Goal: Book appointment/travel/reservation

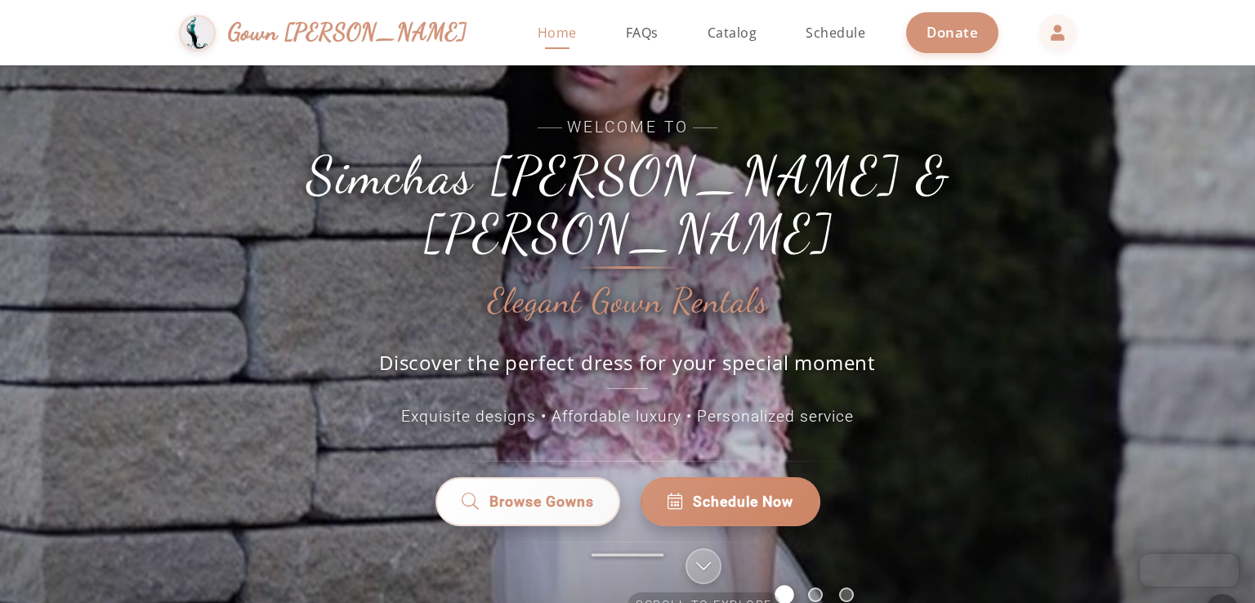
scroll to position [28, 0]
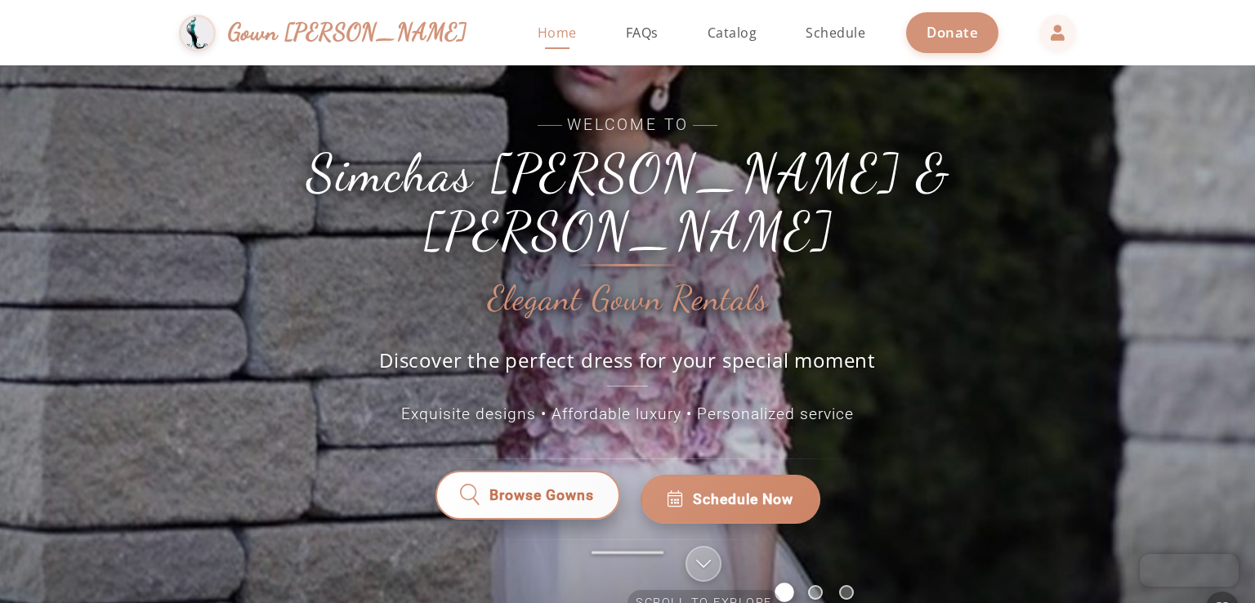
click at [560, 489] on span "Browse Gowns" at bounding box center [542, 500] width 106 height 22
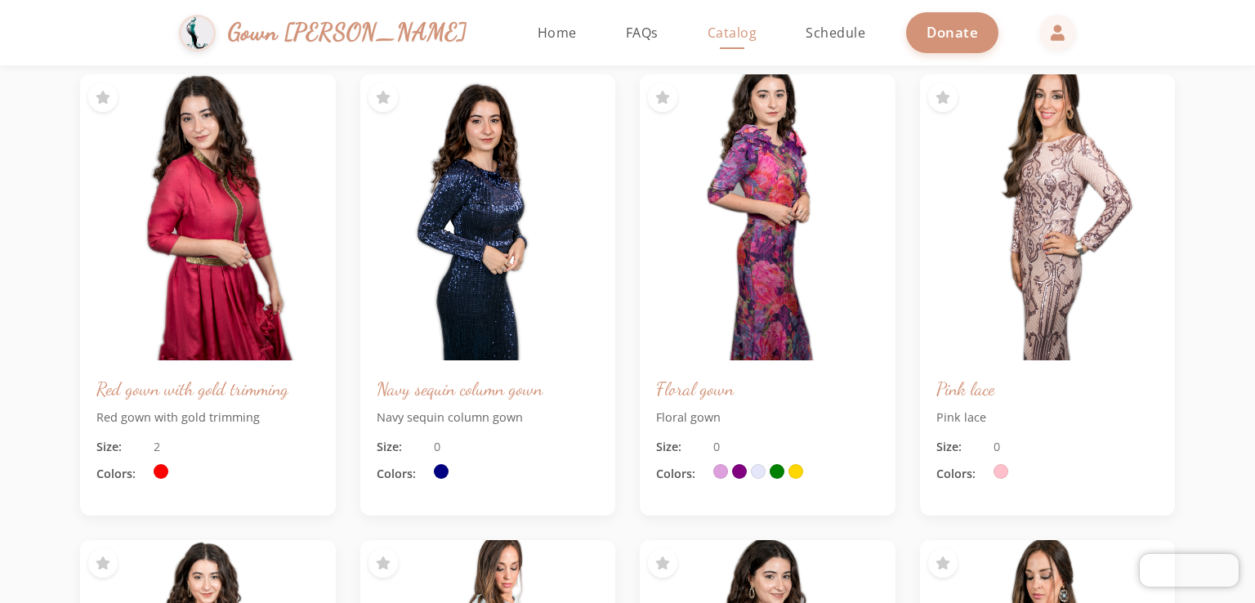
scroll to position [145, 0]
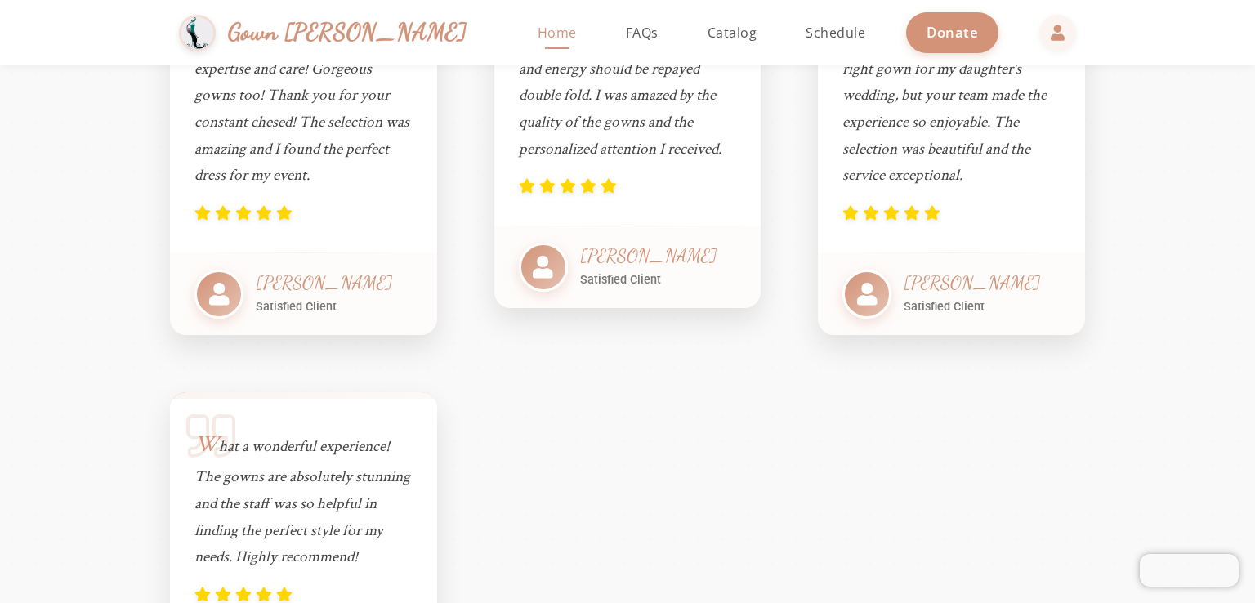
scroll to position [3613, 0]
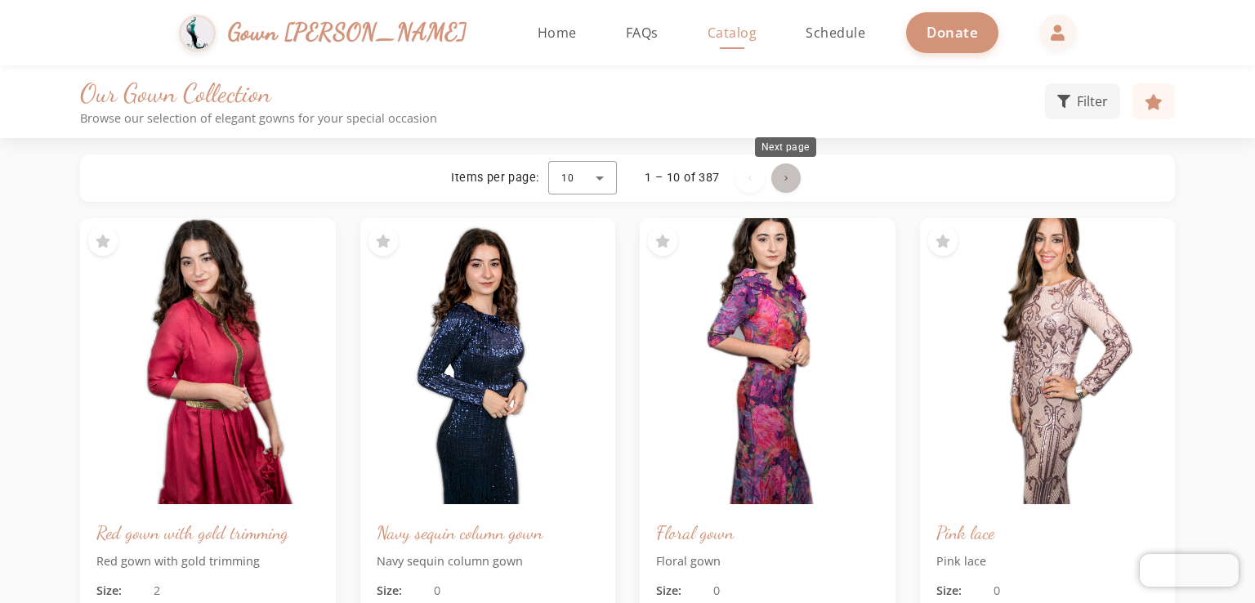
click at [791, 179] on span "Next page" at bounding box center [785, 177] width 39 height 39
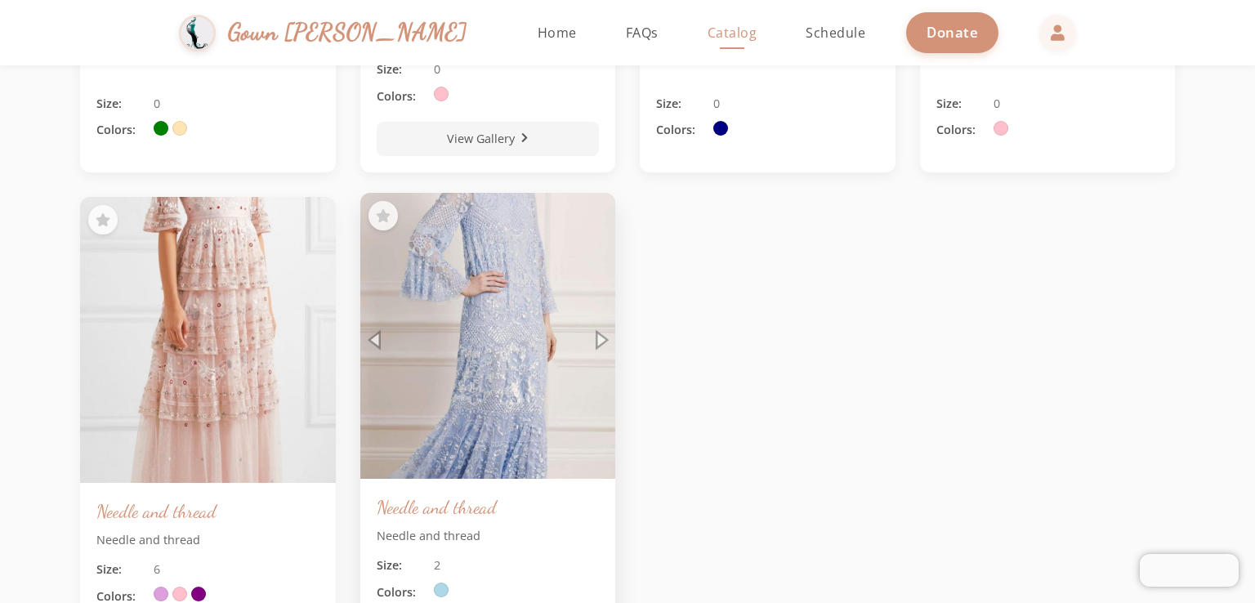
scroll to position [727, 0]
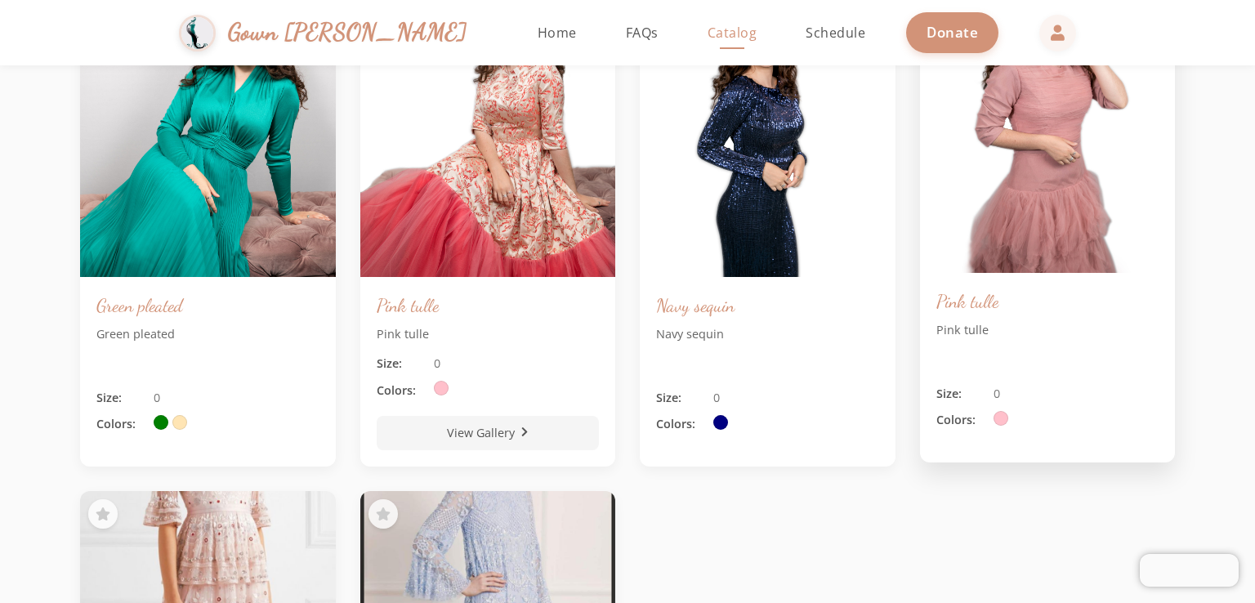
click at [1110, 190] on img at bounding box center [1047, 130] width 268 height 301
click at [1033, 219] on img at bounding box center [1047, 130] width 268 height 301
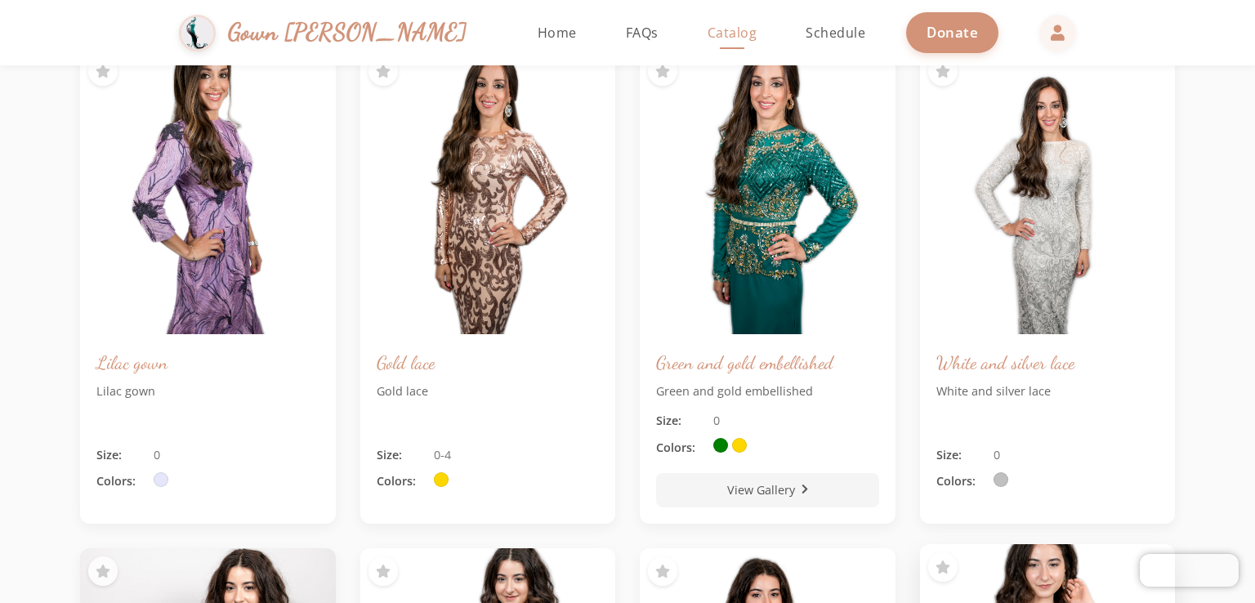
scroll to position [0, 0]
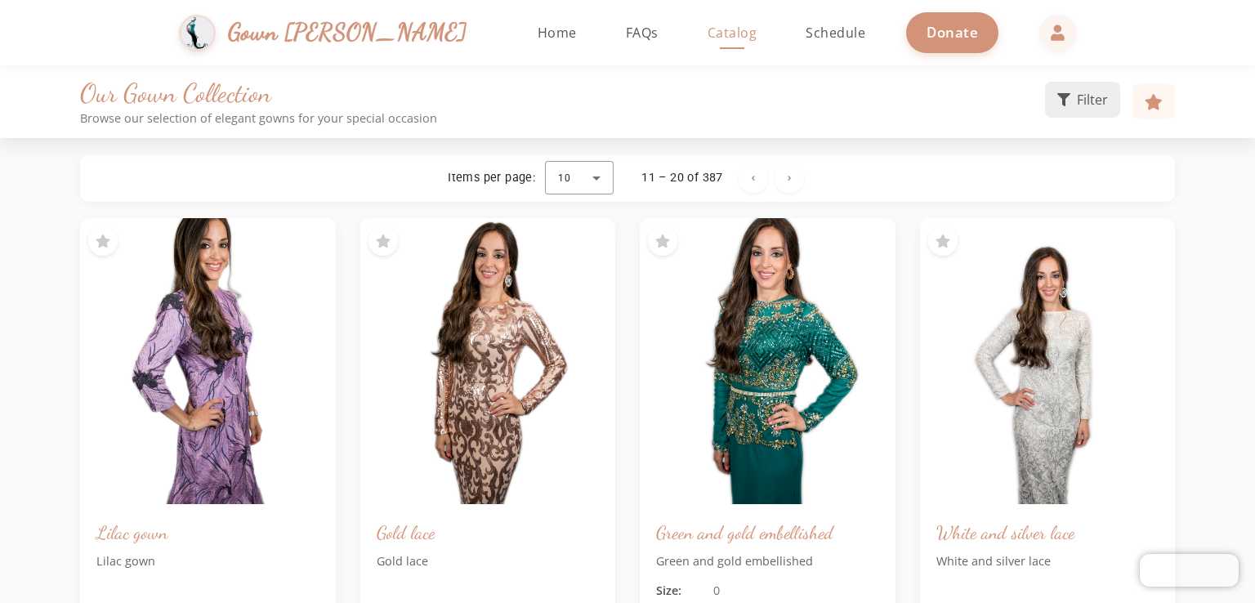
click at [1066, 89] on button "Filter" at bounding box center [1082, 100] width 75 height 36
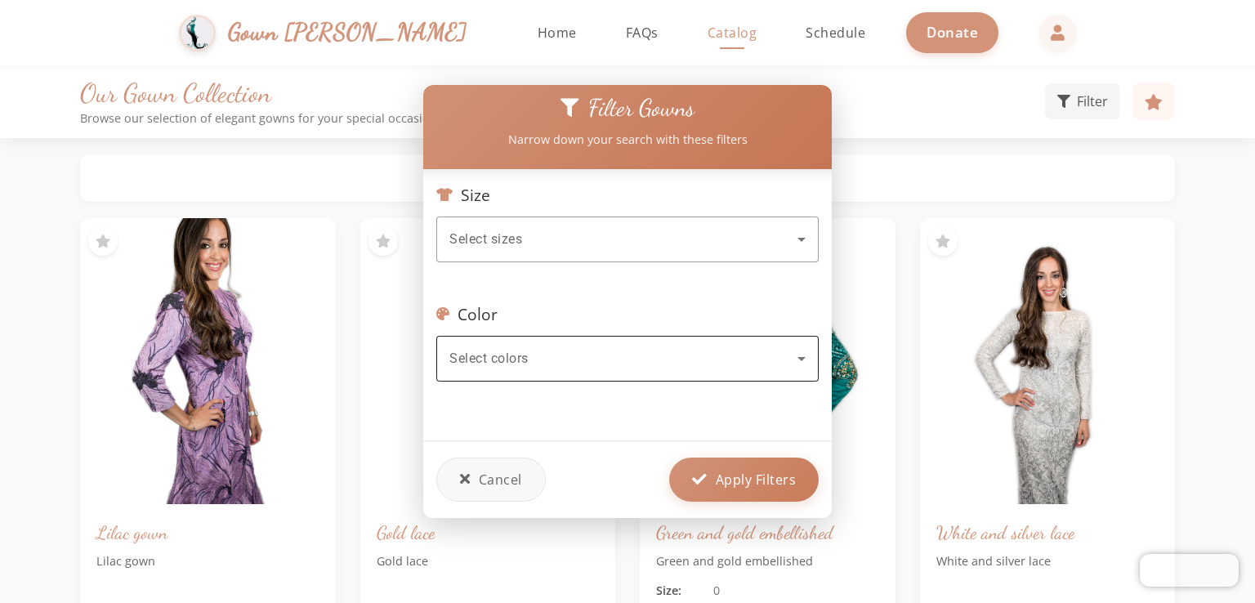
click at [559, 341] on div "Select colors" at bounding box center [627, 359] width 356 height 46
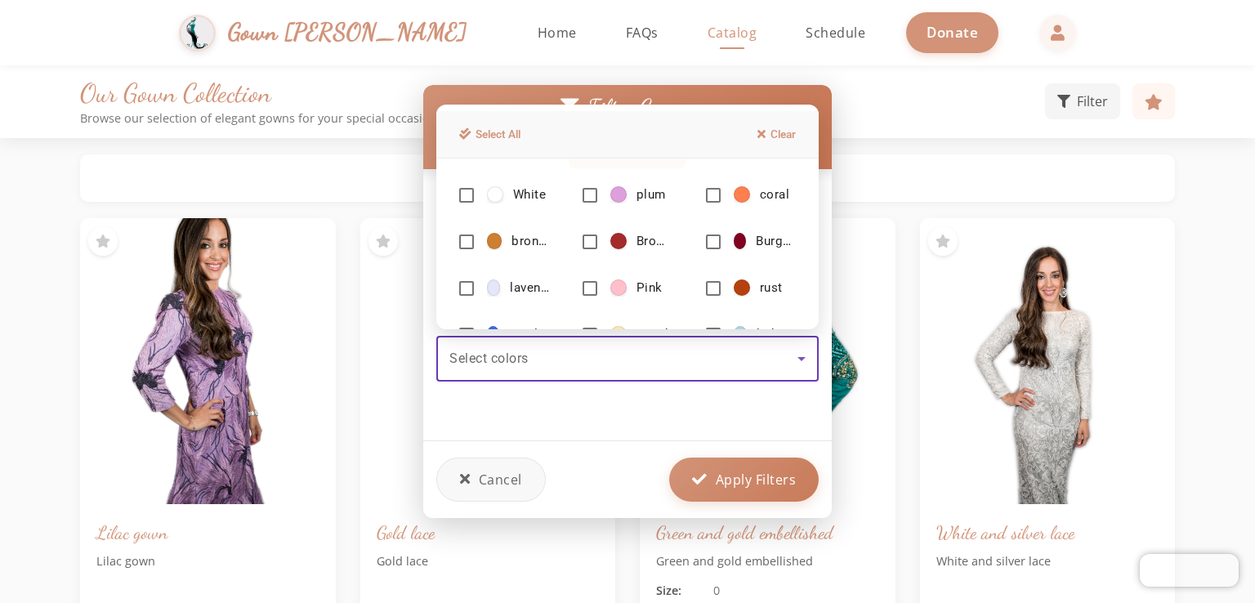
scroll to position [186, 0]
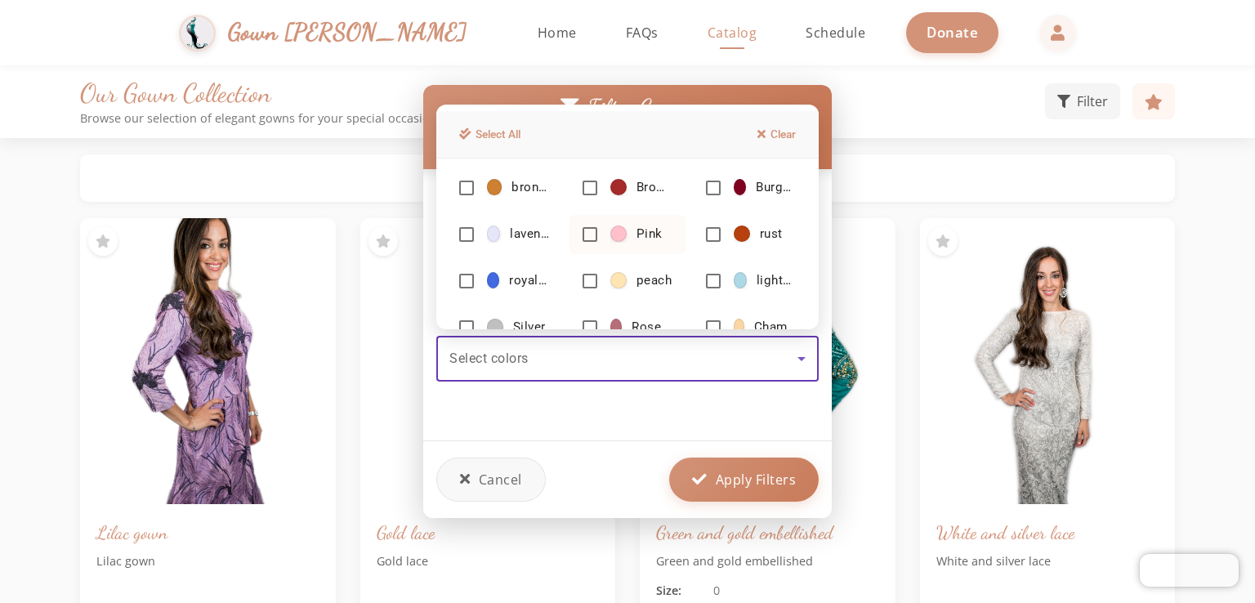
click at [639, 216] on mat-option "Pink" at bounding box center [627, 234] width 116 height 39
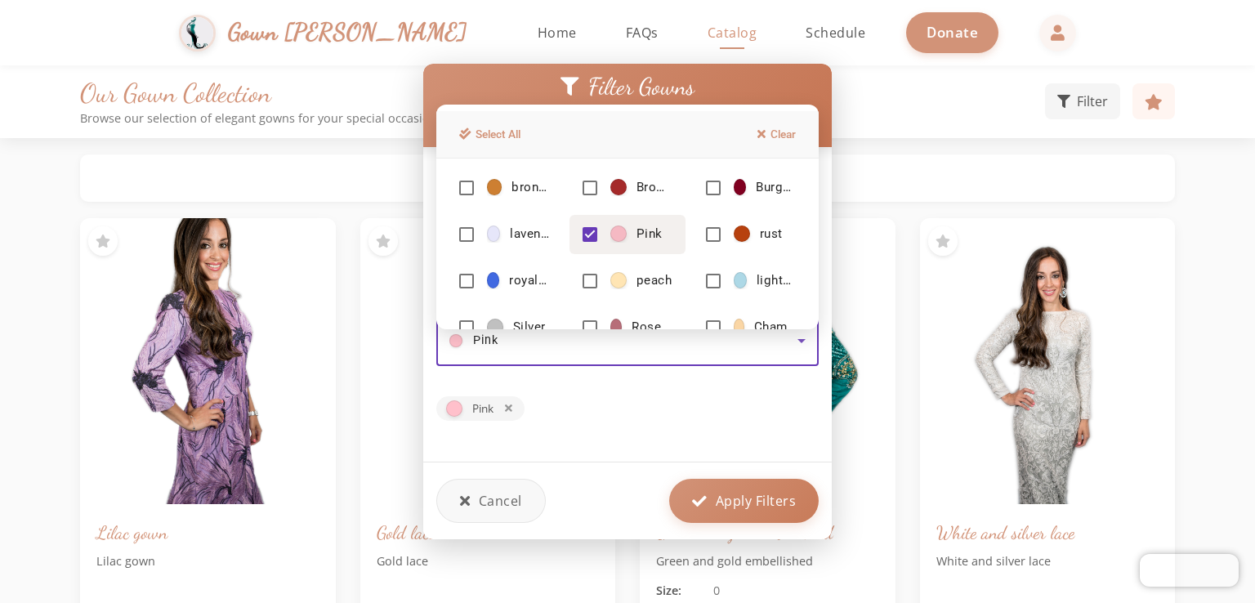
scroll to position [80, 0]
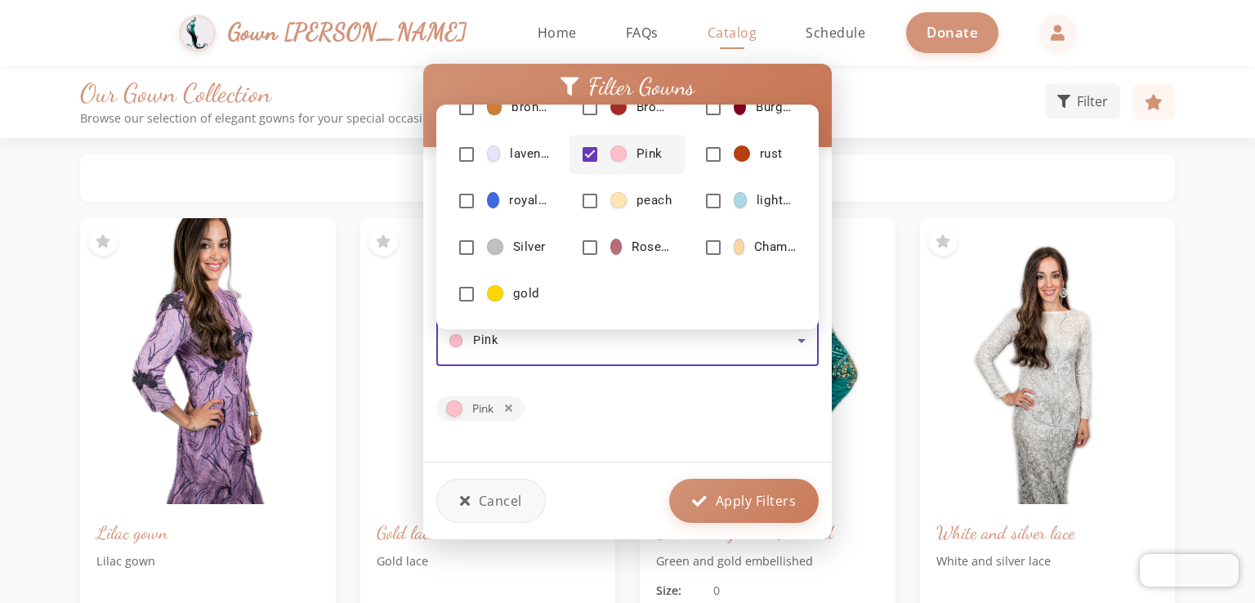
click at [727, 508] on div at bounding box center [627, 301] width 1255 height 603
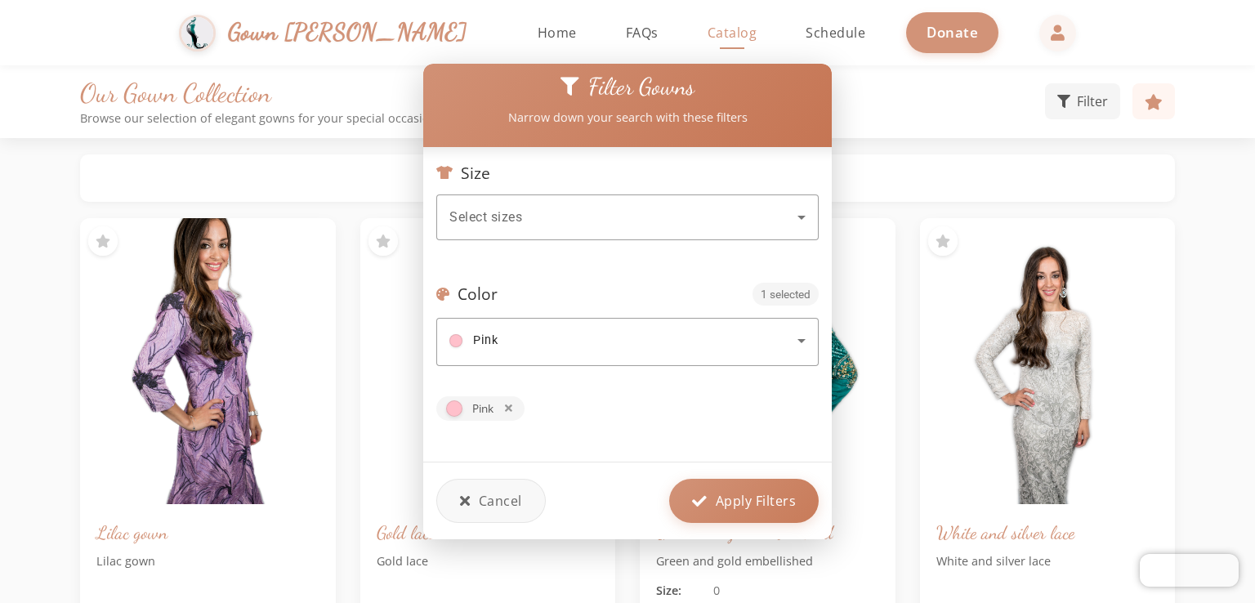
click at [727, 508] on button "Apply Filters" at bounding box center [743, 501] width 149 height 44
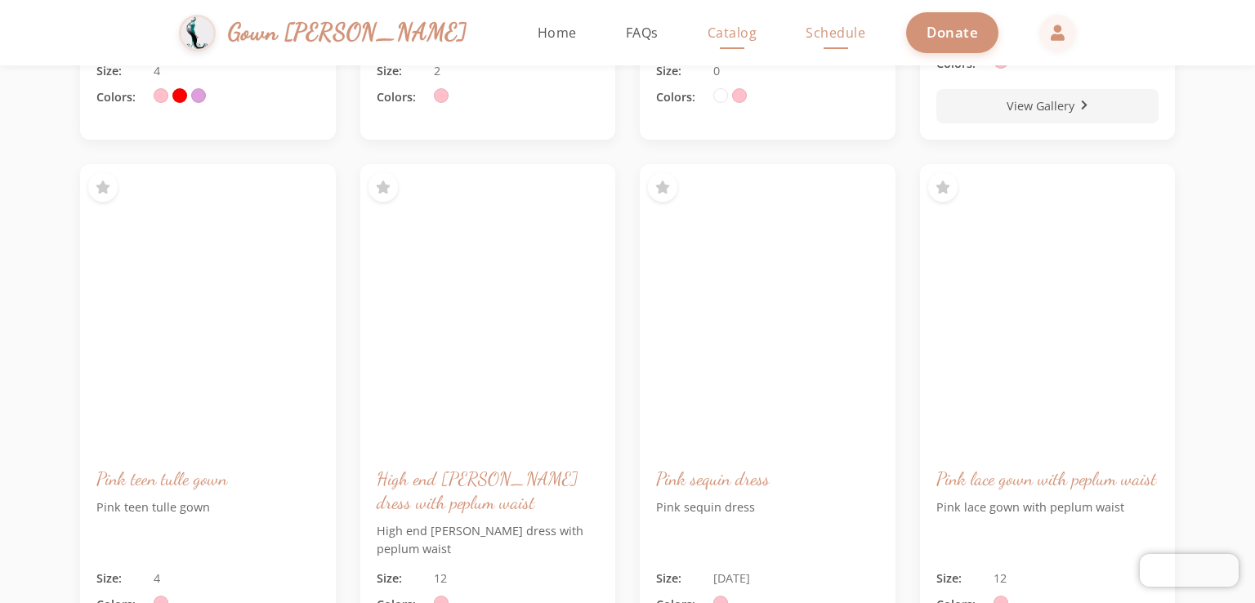
scroll to position [3447, 0]
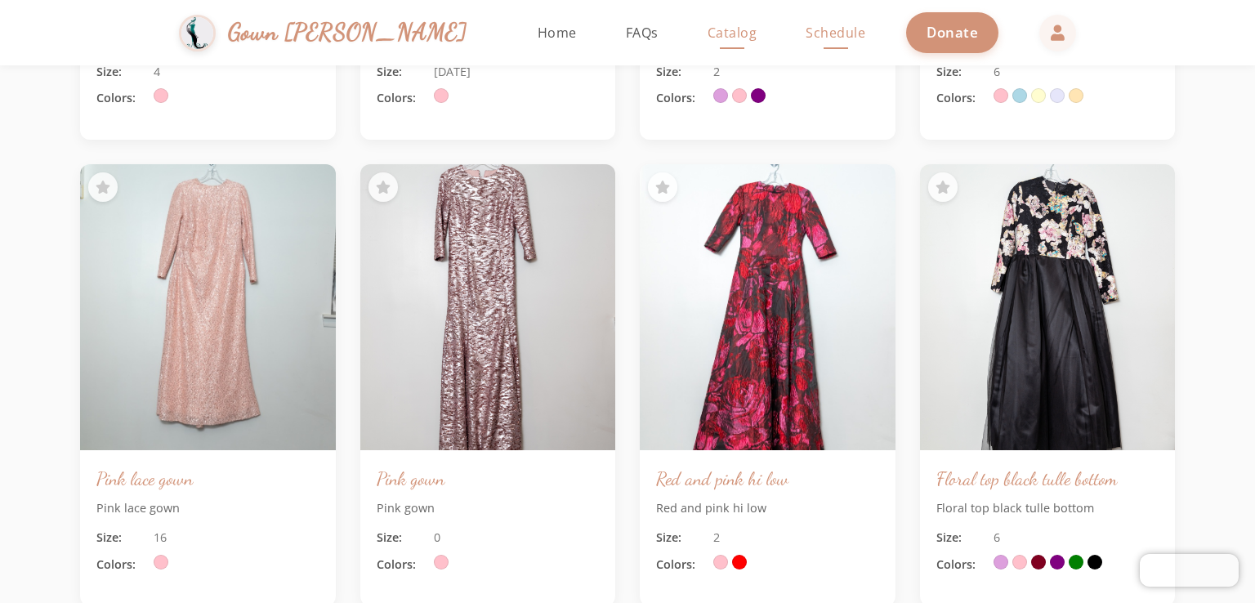
click at [805, 33] on span "Schedule" at bounding box center [835, 33] width 60 height 18
click at [538, 36] on span "Home" at bounding box center [557, 33] width 39 height 18
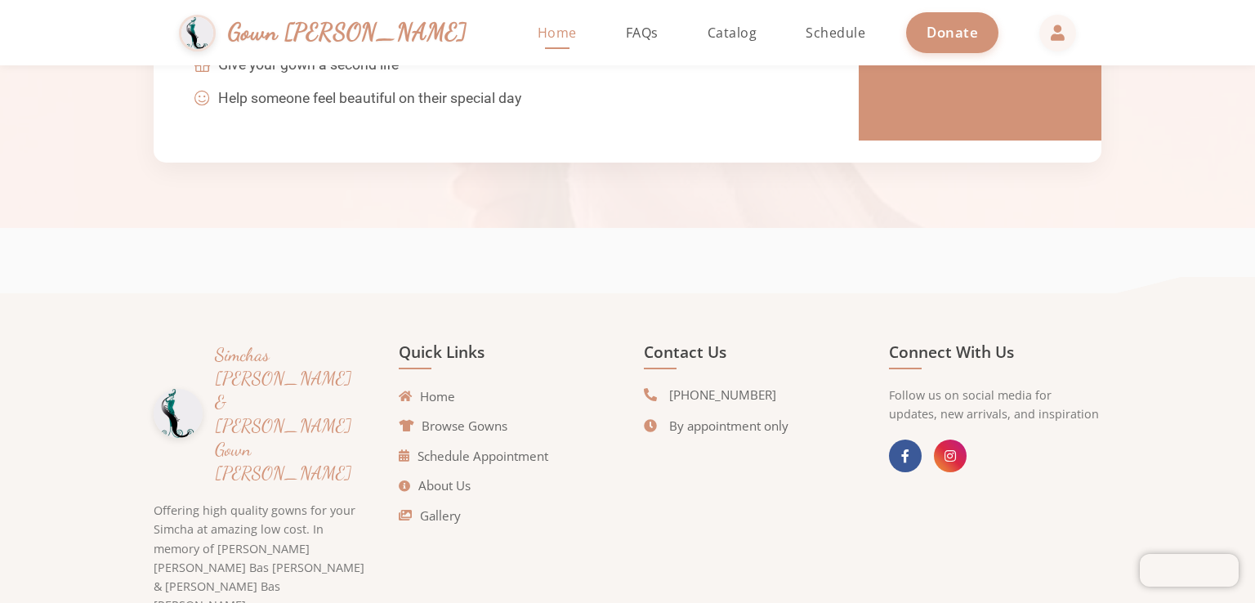
scroll to position [3706, 0]
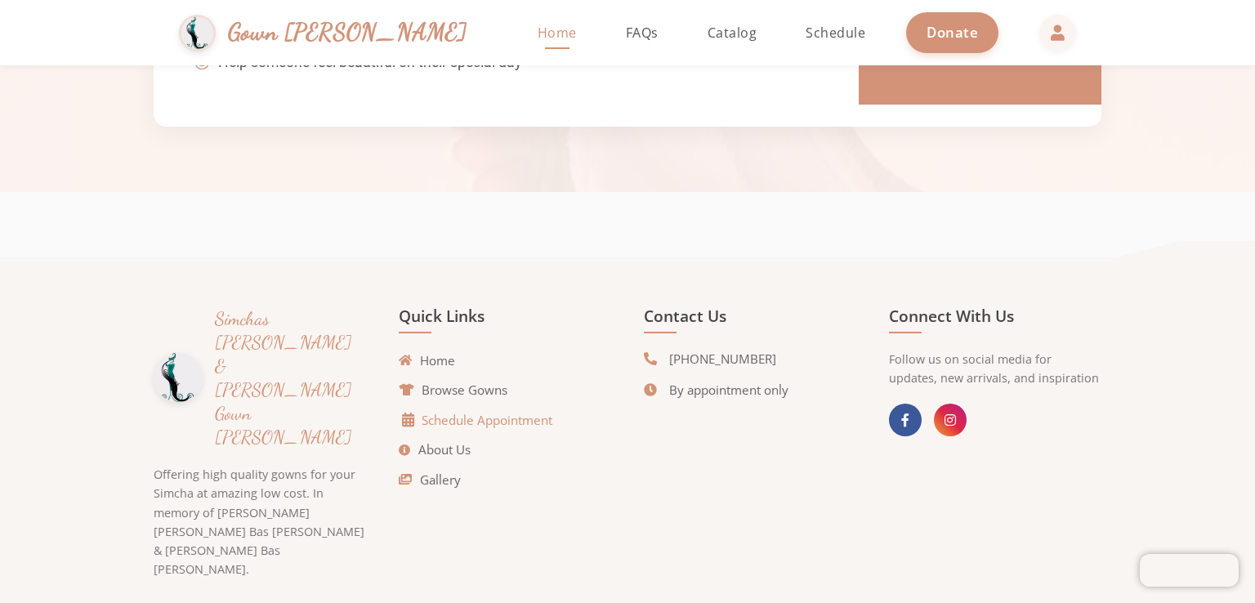
click at [474, 418] on link "Schedule Appointment" at bounding box center [477, 420] width 149 height 19
